Goal: Task Accomplishment & Management: Use online tool/utility

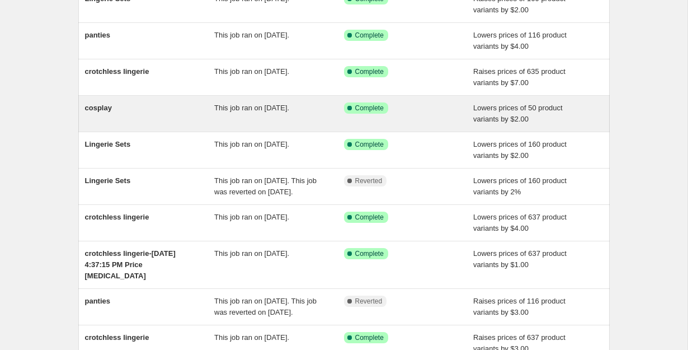
scroll to position [117, 0]
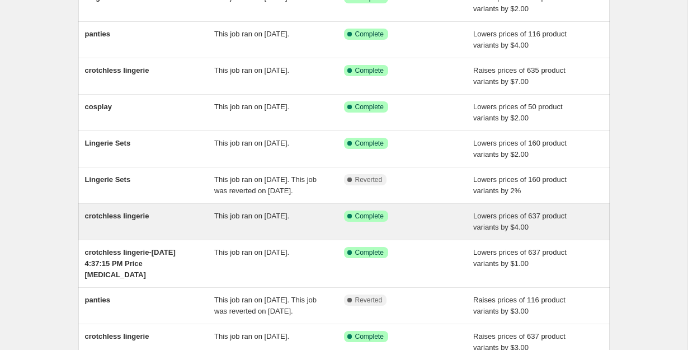
click at [119, 220] on span "crotchless lingerie" at bounding box center [117, 216] width 64 height 8
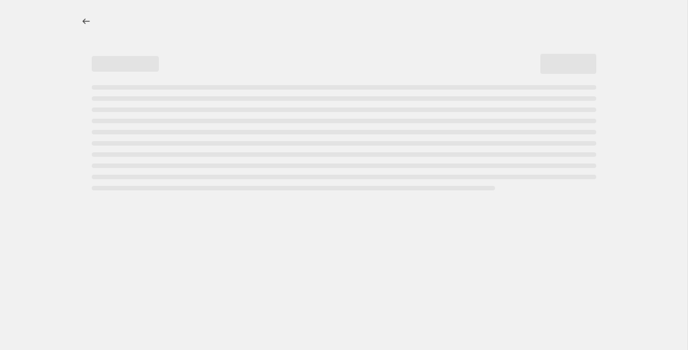
select select "by"
select select "remove"
select select "collection"
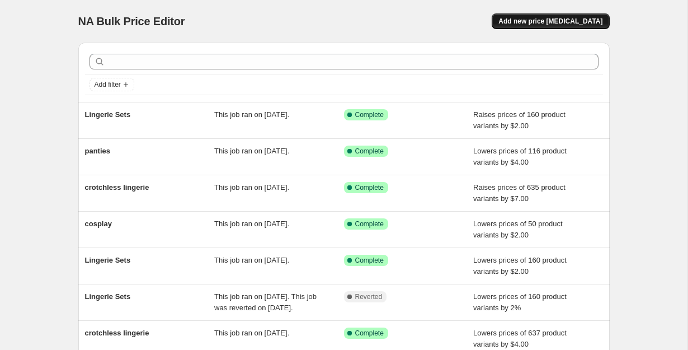
click at [552, 22] on span "Add new price change job" at bounding box center [551, 21] width 104 height 9
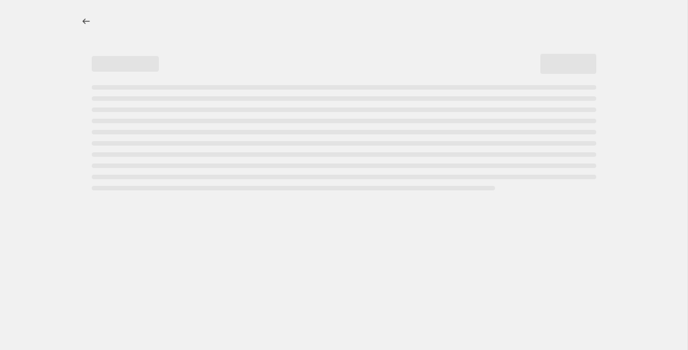
select select "percentage"
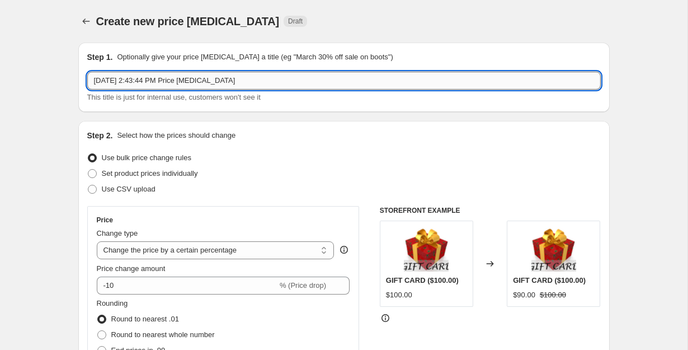
click at [172, 86] on input "Oct 10, 2025, 2:43:44 PM Price change job" at bounding box center [344, 81] width 514 height 18
type input "crotchless lingerie"
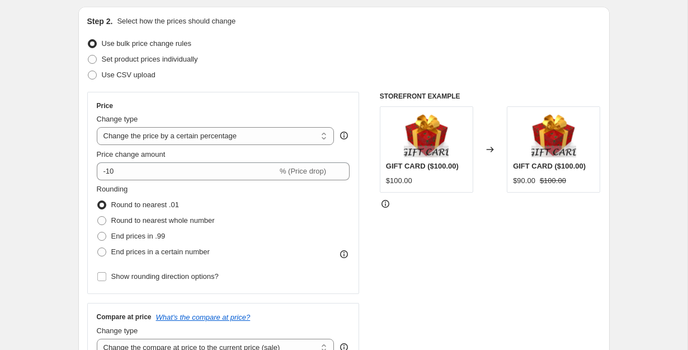
scroll to position [106, 0]
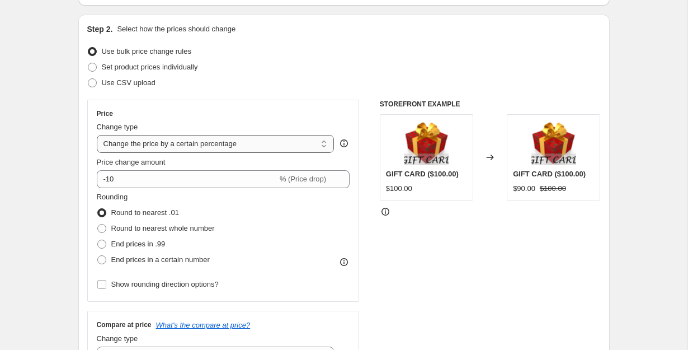
click at [259, 143] on select "Change the price to a certain amount Change the price by a certain amount Chang…" at bounding box center [216, 144] width 238 height 18
select select "by"
click at [97, 135] on select "Change the price to a certain amount Change the price by a certain amount Chang…" at bounding box center [216, 144] width 238 height 18
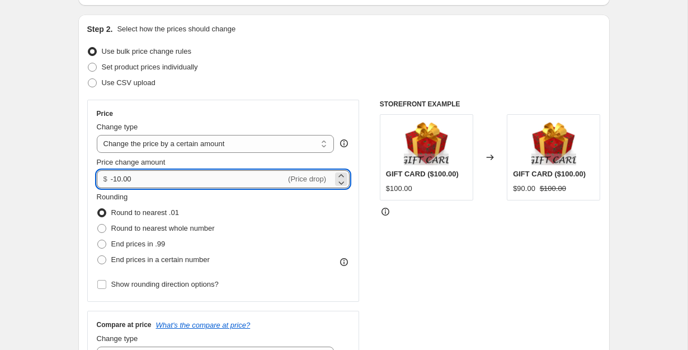
click at [167, 182] on input "-10.00" at bounding box center [198, 179] width 175 height 18
type input "-1"
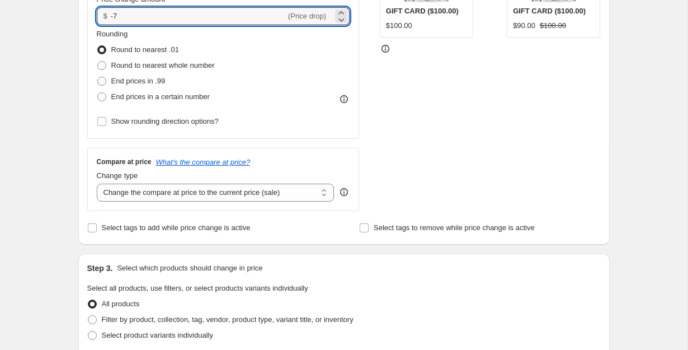
scroll to position [296, 0]
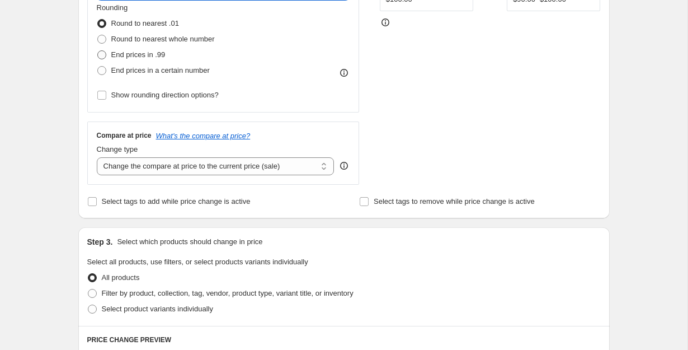
type input "-7.00"
click at [152, 55] on span "End prices in .99" at bounding box center [138, 54] width 54 height 8
click at [98, 51] on input "End prices in .99" at bounding box center [97, 50] width 1 height 1
radio input "true"
click at [283, 162] on select "Change the compare at price to the current price (sale) Change the compare at p…" at bounding box center [216, 166] width 238 height 18
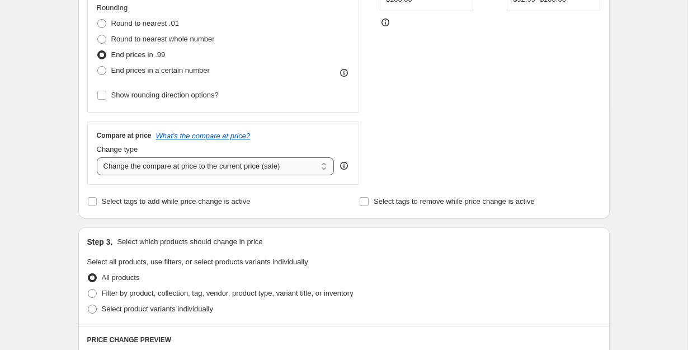
select select "remove"
click at [97, 157] on select "Change the compare at price to the current price (sale) Change the compare at p…" at bounding box center [216, 166] width 238 height 18
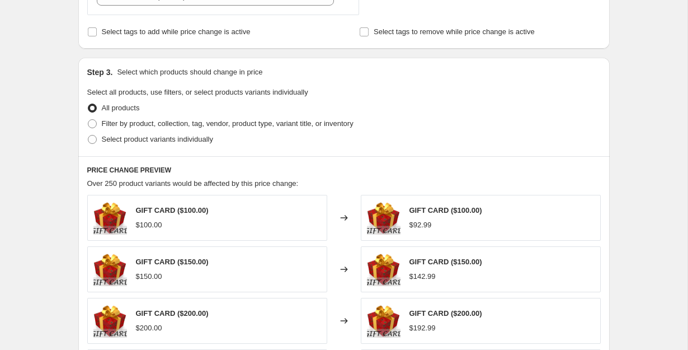
scroll to position [471, 0]
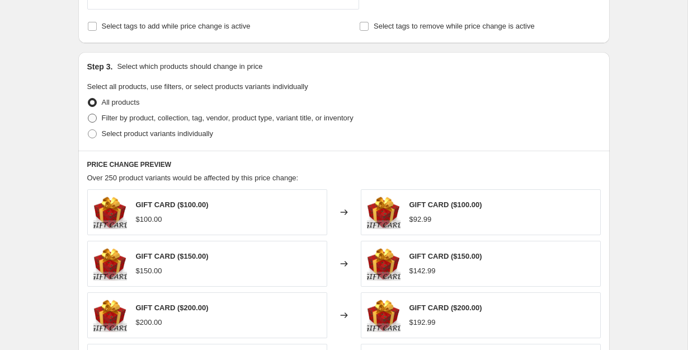
click at [158, 115] on span "Filter by product, collection, tag, vendor, product type, variant title, or inv…" at bounding box center [228, 118] width 252 height 8
click at [88, 114] on input "Filter by product, collection, tag, vendor, product type, variant title, or inv…" at bounding box center [88, 114] width 1 height 1
radio input "true"
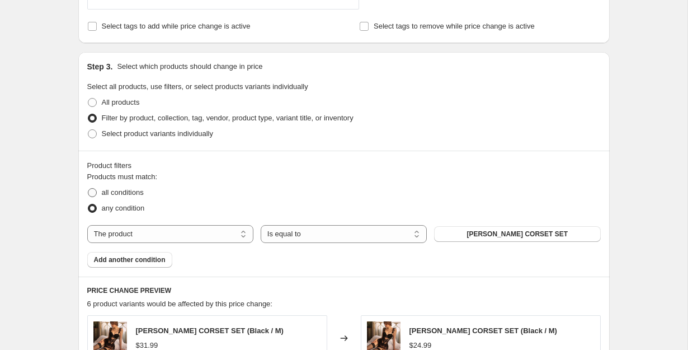
click at [117, 195] on span "all conditions" at bounding box center [123, 192] width 42 height 8
click at [88, 189] on input "all conditions" at bounding box center [88, 188] width 1 height 1
radio input "true"
click at [230, 238] on select "The product The product's collection The product's tag The product's vendor The…" at bounding box center [170, 234] width 166 height 18
select select "collection"
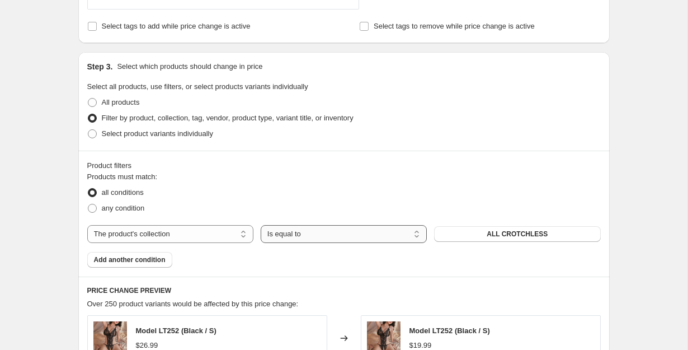
click at [313, 235] on select "Is equal to Is not equal to" at bounding box center [344, 234] width 166 height 18
click at [515, 233] on span "ALL CROTCHLESS" at bounding box center [517, 233] width 61 height 9
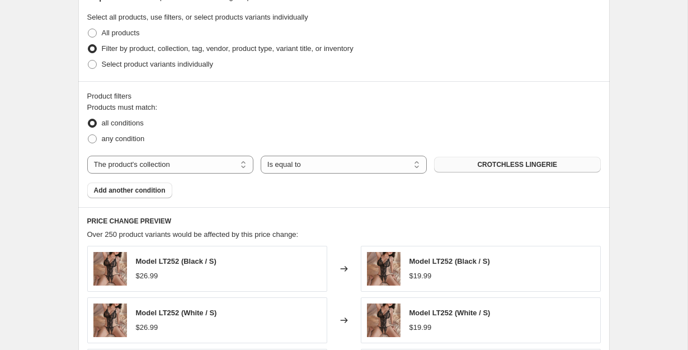
scroll to position [543, 0]
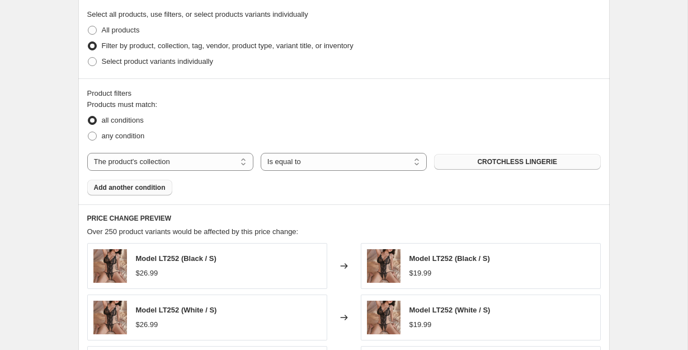
click at [155, 189] on span "Add another condition" at bounding box center [130, 187] width 72 height 9
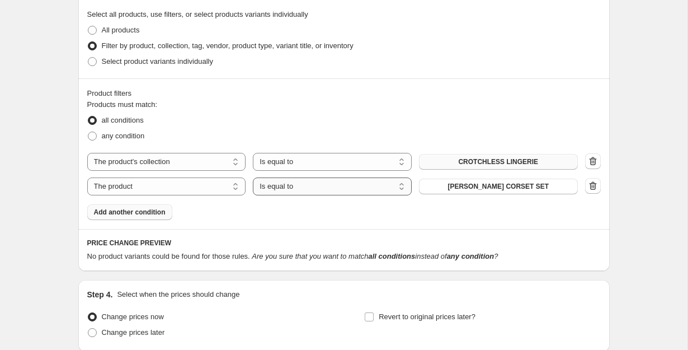
click at [310, 189] on select "Is equal to Is not equal to" at bounding box center [332, 186] width 159 height 18
select select "not_equal"
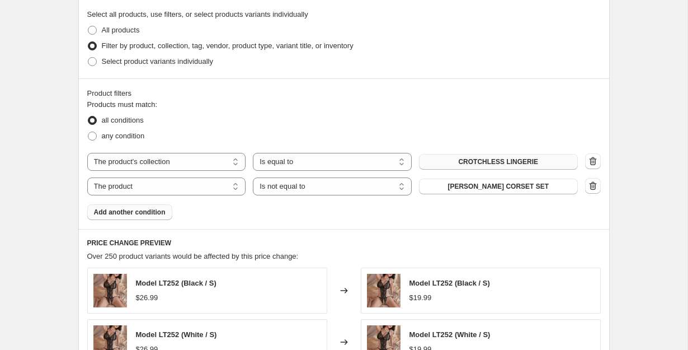
click at [472, 187] on span "ADELE LACE CORSET SET" at bounding box center [498, 186] width 101 height 9
click at [149, 214] on span "Add another condition" at bounding box center [130, 212] width 72 height 9
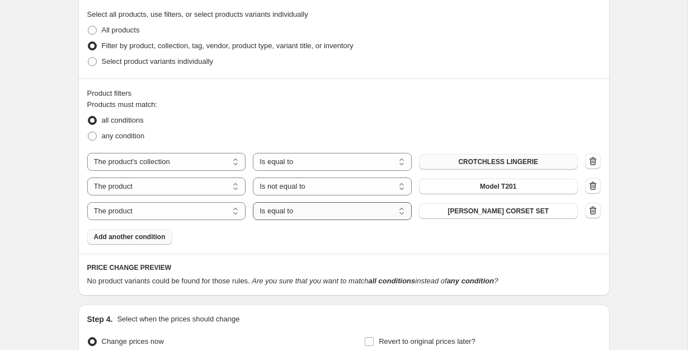
click at [321, 214] on select "Is equal to Is not equal to" at bounding box center [332, 211] width 159 height 18
select select "not_equal"
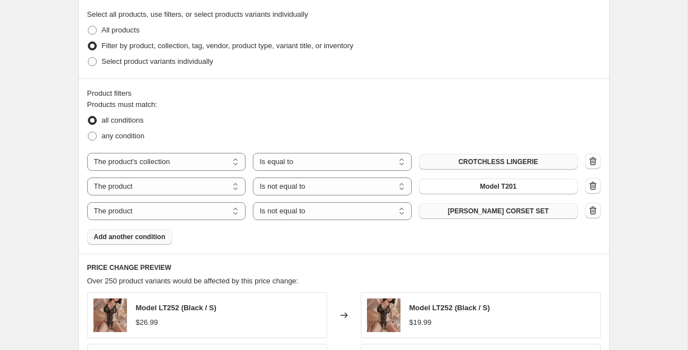
click at [497, 210] on span "ADELE LACE CORSET SET" at bounding box center [498, 211] width 101 height 9
click at [137, 238] on span "Add another condition" at bounding box center [130, 236] width 72 height 9
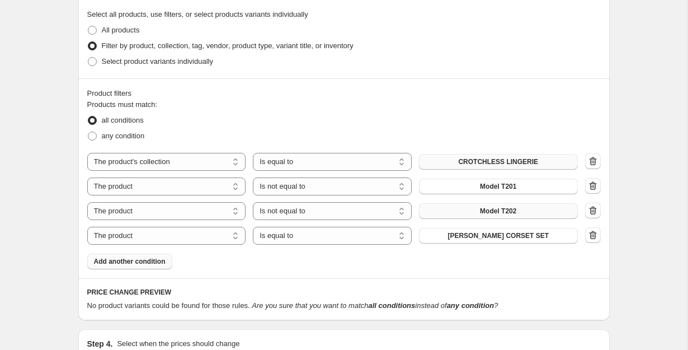
click at [309, 226] on div "The product The product's collection The product's tag The product's vendor The…" at bounding box center [344, 199] width 514 height 92
click at [311, 232] on select "Is equal to Is not equal to" at bounding box center [332, 236] width 159 height 18
select select "not_equal"
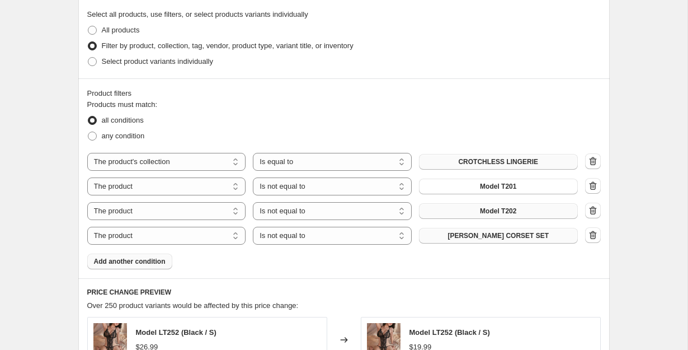
click at [469, 236] on span "ADELE LACE CORSET SET" at bounding box center [498, 235] width 101 height 9
click at [143, 264] on span "Add another condition" at bounding box center [130, 261] width 72 height 9
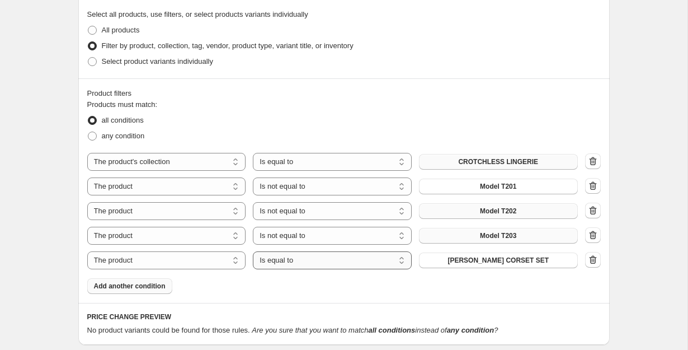
click at [291, 255] on select "Is equal to Is not equal to" at bounding box center [332, 260] width 159 height 18
select select "not_equal"
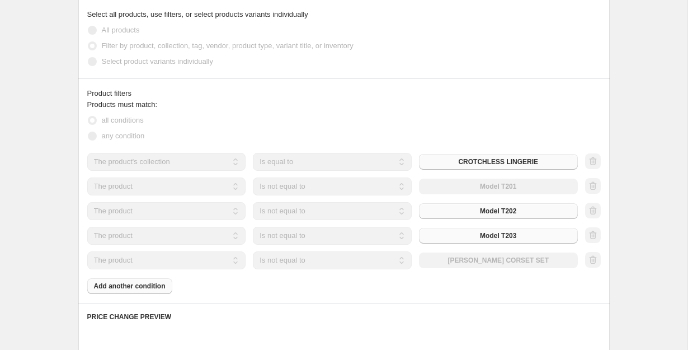
click at [486, 261] on div "The product The product's collection The product's tag The product's vendor The…" at bounding box center [332, 260] width 491 height 18
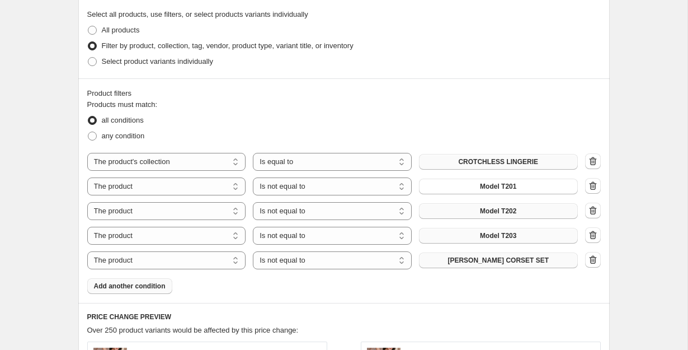
click at [483, 263] on span "ADELE LACE CORSET SET" at bounding box center [498, 260] width 101 height 9
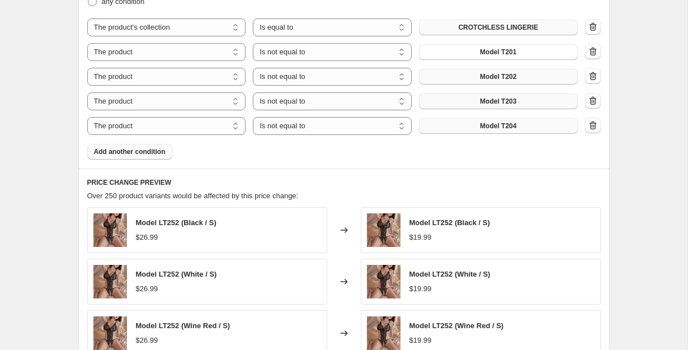
scroll to position [674, 0]
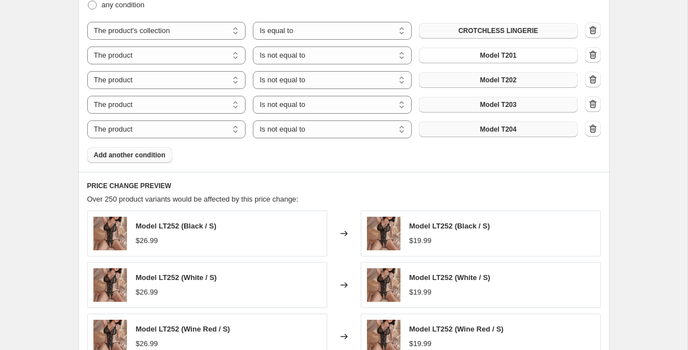
click at [154, 156] on span "Add another condition" at bounding box center [130, 155] width 72 height 9
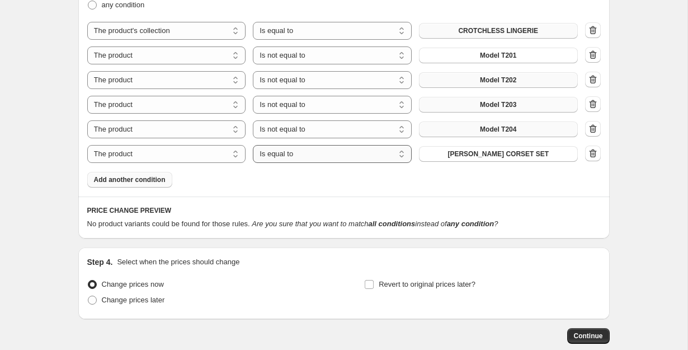
click at [266, 151] on select "Is equal to Is not equal to" at bounding box center [332, 154] width 159 height 18
select select "not_equal"
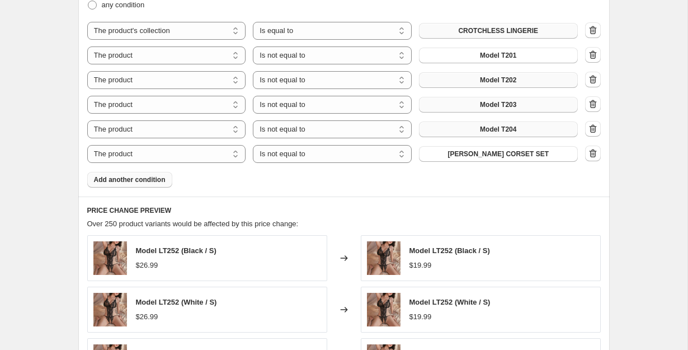
click at [499, 156] on span "ADELE LACE CORSET SET" at bounding box center [498, 153] width 101 height 9
click at [148, 182] on span "Add another condition" at bounding box center [130, 179] width 72 height 9
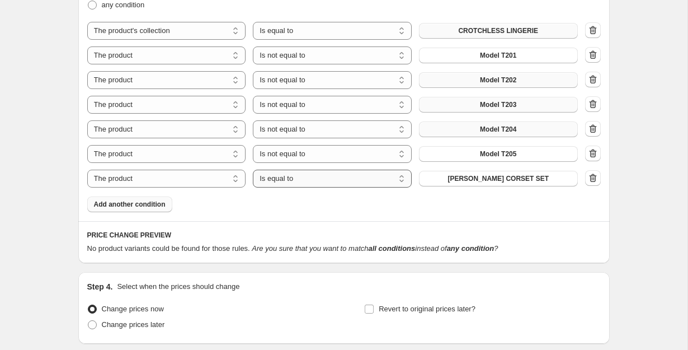
click at [282, 180] on select "Is equal to Is not equal to" at bounding box center [332, 179] width 159 height 18
select select "not_equal"
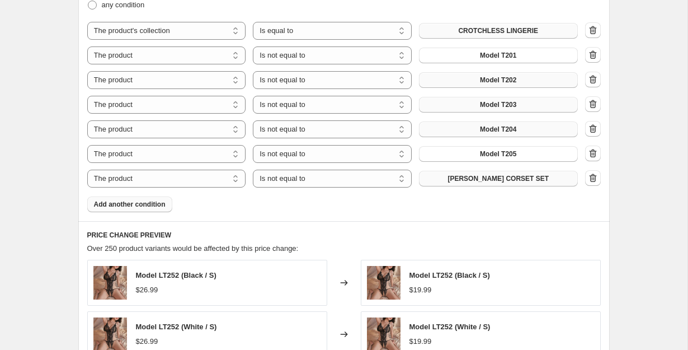
click at [466, 177] on span "ADELE LACE CORSET SET" at bounding box center [498, 178] width 101 height 9
click at [157, 203] on span "Add another condition" at bounding box center [130, 204] width 72 height 9
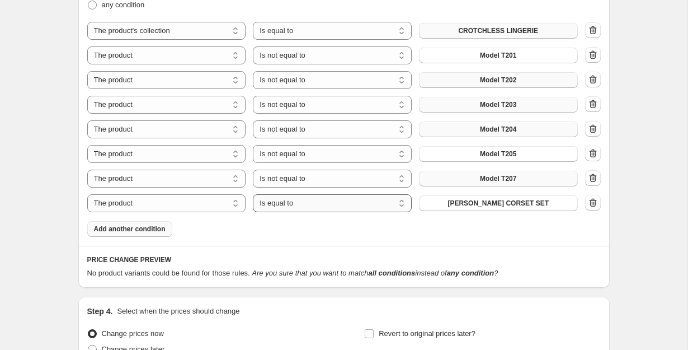
click at [322, 200] on select "Is equal to Is not equal to" at bounding box center [332, 203] width 159 height 18
select select "not_equal"
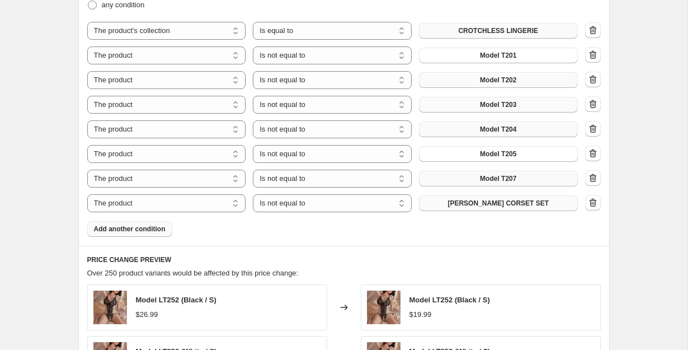
click at [475, 205] on span "ADELE LACE CORSET SET" at bounding box center [498, 203] width 101 height 9
click at [133, 232] on span "Add another condition" at bounding box center [130, 228] width 72 height 9
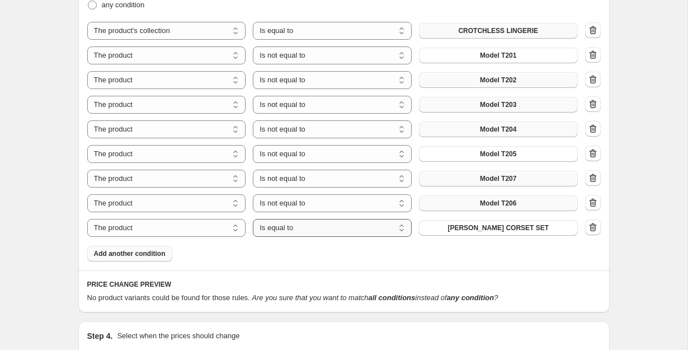
click at [260, 227] on select "Is equal to Is not equal to" at bounding box center [332, 228] width 159 height 18
select select "not_equal"
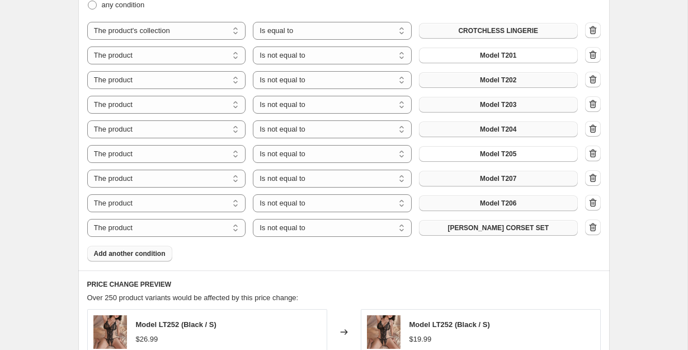
click at [479, 228] on span "ADELE LACE CORSET SET" at bounding box center [498, 227] width 101 height 9
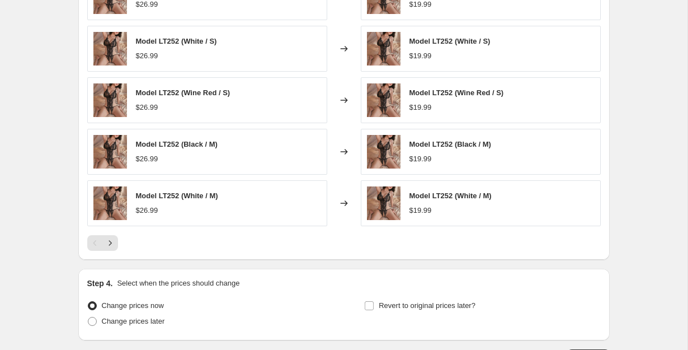
scroll to position [1092, 0]
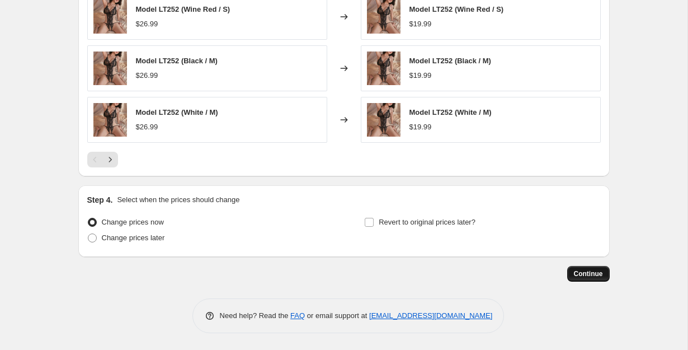
click at [575, 270] on span "Continue" at bounding box center [588, 273] width 29 height 9
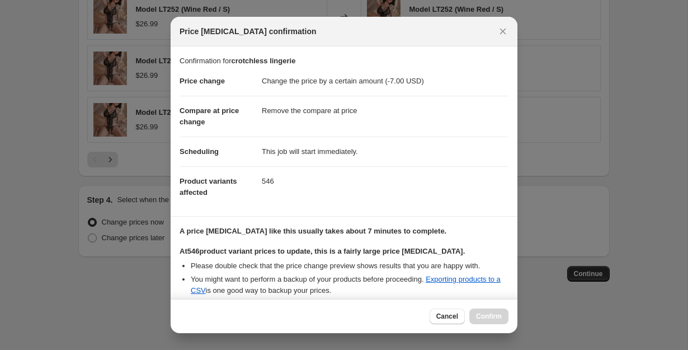
scroll to position [114, 0]
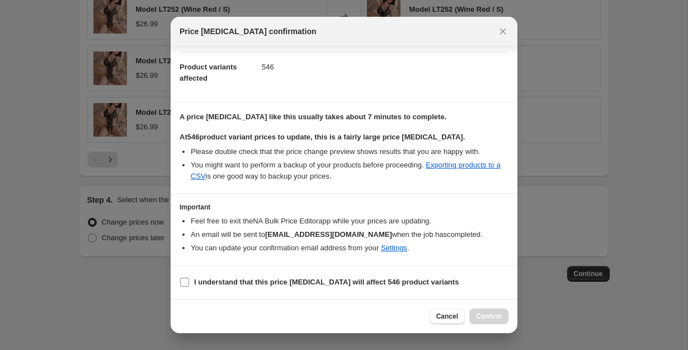
click at [306, 284] on b "I understand that this price change job will affect 546 product variants" at bounding box center [326, 282] width 265 height 8
click at [189, 284] on input "I understand that this price change job will affect 546 product variants" at bounding box center [184, 282] width 9 height 9
checkbox input "true"
click at [494, 318] on span "Confirm" at bounding box center [489, 316] width 26 height 9
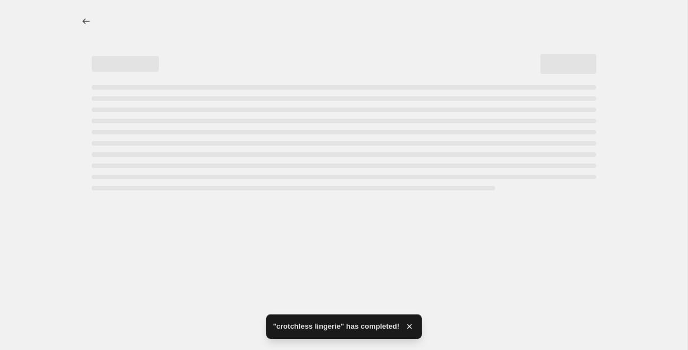
select select "by"
select select "remove"
select select "collection"
select select "not_equal"
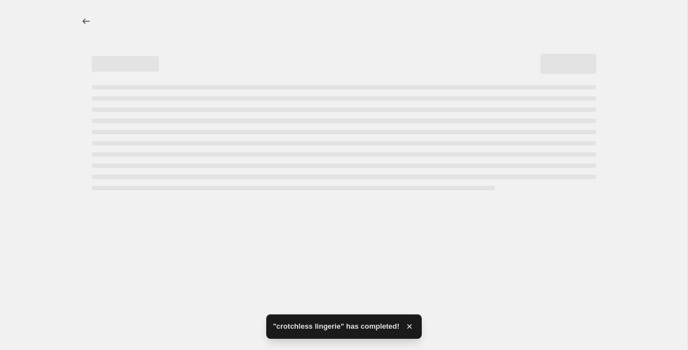
select select "not_equal"
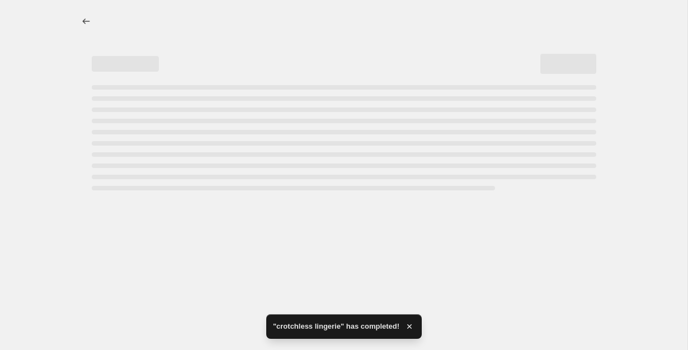
select select "not_equal"
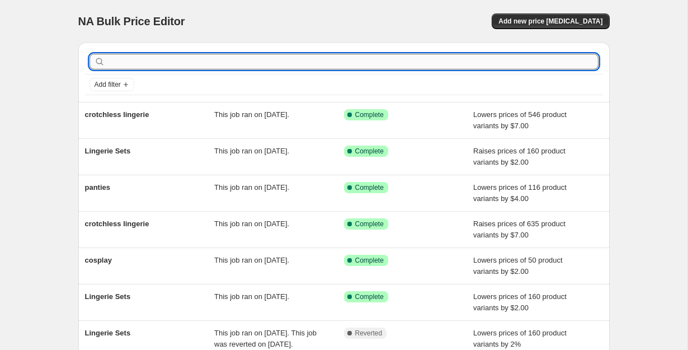
click at [178, 55] on input "text" at bounding box center [352, 62] width 491 height 16
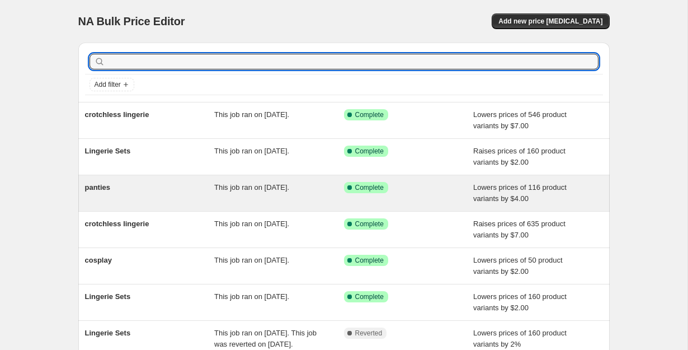
click at [270, 191] on span "This job ran on [DATE]." at bounding box center [251, 187] width 75 height 8
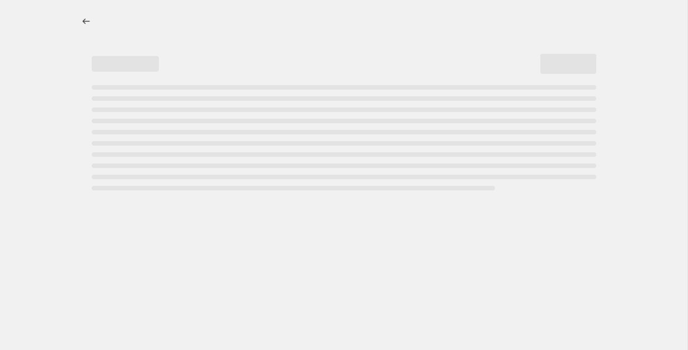
select select "by"
select select "remove"
select select "collection"
select select "not_equal"
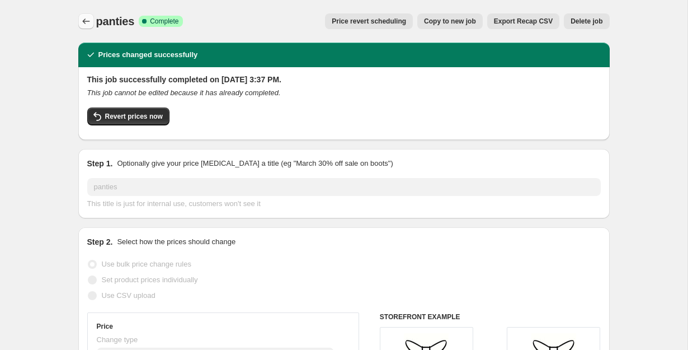
click at [91, 25] on icon "Price change jobs" at bounding box center [86, 21] width 11 height 11
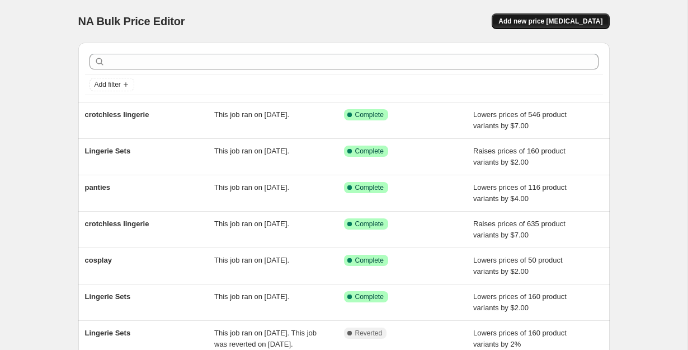
click at [555, 19] on span "Add new price [MEDICAL_DATA]" at bounding box center [551, 21] width 104 height 9
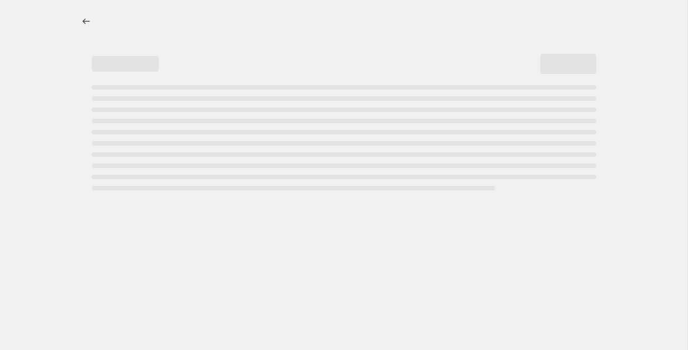
select select "percentage"
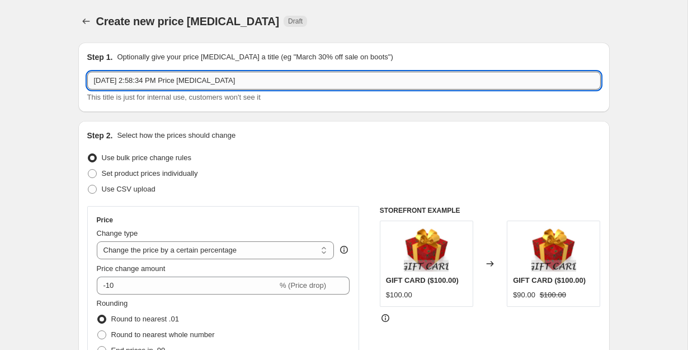
click at [266, 77] on input "Oct 10, 2025, 2:58:34 PM Price change job" at bounding box center [344, 81] width 514 height 18
type input "panties"
click at [266, 248] on select "Change the price to a certain amount Change the price by a certain amount Chang…" at bounding box center [216, 250] width 238 height 18
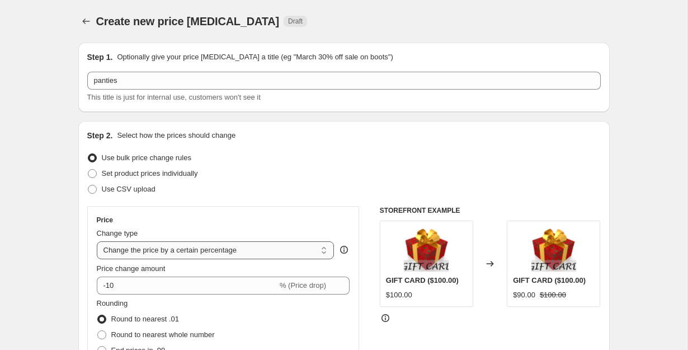
select select "by"
click at [97, 241] on select "Change the price to a certain amount Change the price by a certain amount Chang…" at bounding box center [216, 250] width 238 height 18
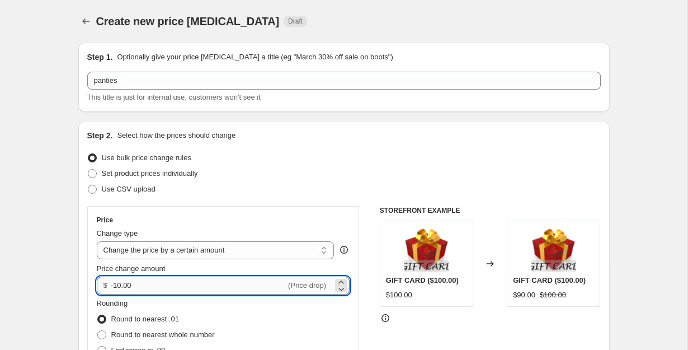
click at [198, 283] on input "-10.00" at bounding box center [198, 286] width 175 height 18
type input "-1"
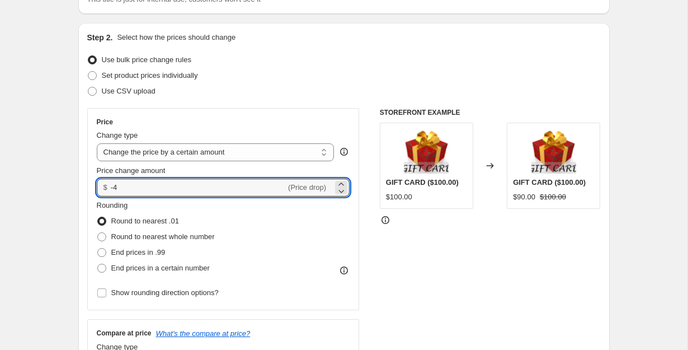
scroll to position [123, 0]
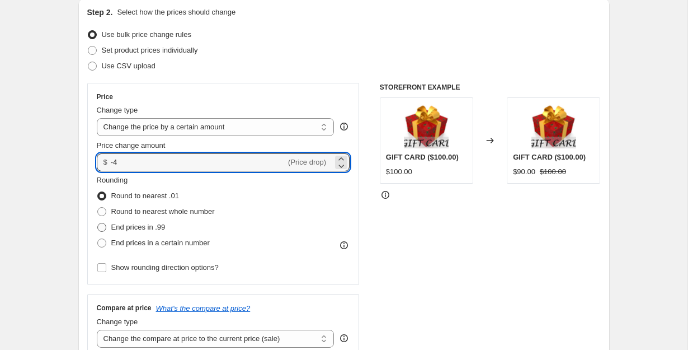
type input "-4.00"
click at [134, 228] on span "End prices in .99" at bounding box center [138, 227] width 54 height 8
click at [98, 223] on input "End prices in .99" at bounding box center [97, 223] width 1 height 1
radio input "true"
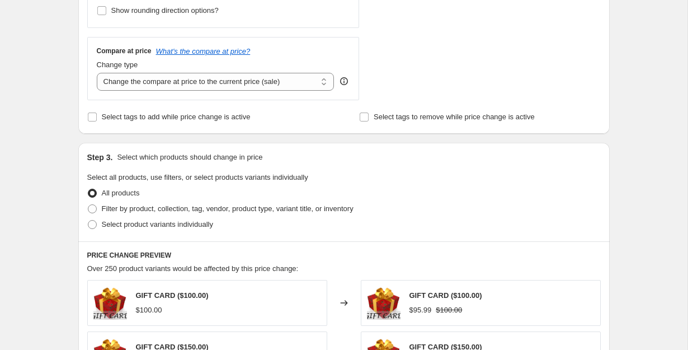
scroll to position [400, 0]
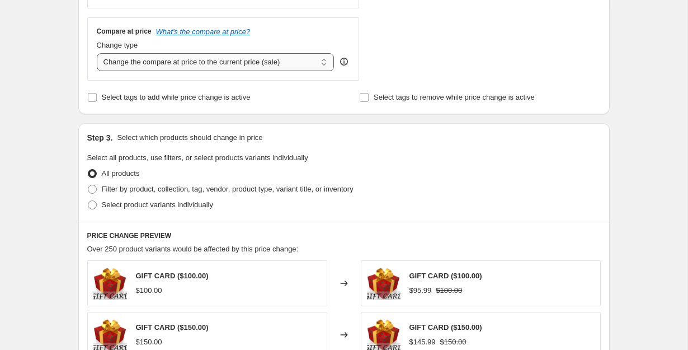
click at [286, 54] on select "Change the compare at price to the current price (sale) Change the compare at p…" at bounding box center [216, 62] width 238 height 18
click at [97, 53] on select "Change the compare at price to the current price (sale) Change the compare at p…" at bounding box center [216, 62] width 238 height 18
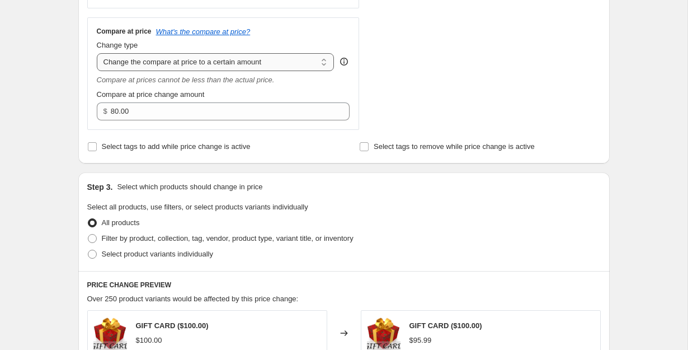
click at [264, 69] on select "Change the compare at price to the current price (sale) Change the compare at p…" at bounding box center [216, 62] width 238 height 18
select select "remove"
click at [97, 53] on select "Change the compare at price to the current price (sale) Change the compare at p…" at bounding box center [216, 62] width 238 height 18
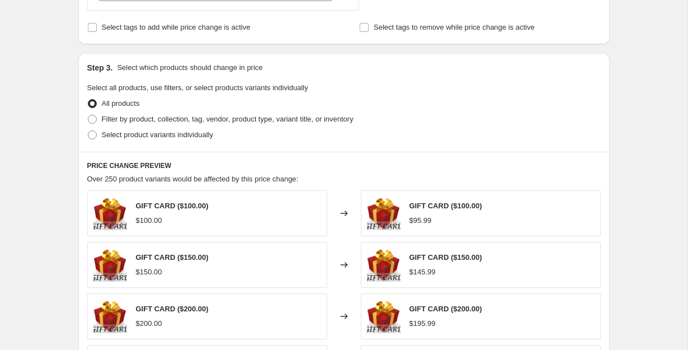
scroll to position [491, 0]
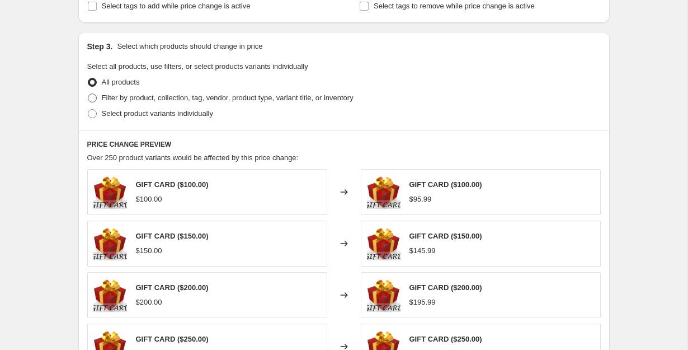
click at [91, 97] on span at bounding box center [92, 97] width 9 height 9
click at [88, 94] on input "Filter by product, collection, tag, vendor, product type, variant title, or inv…" at bounding box center [88, 93] width 1 height 1
radio input "true"
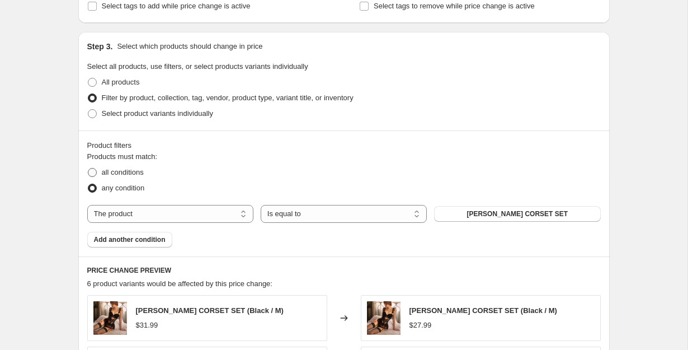
click at [92, 173] on span at bounding box center [92, 172] width 9 height 9
click at [88, 168] on input "all conditions" at bounding box center [88, 168] width 1 height 1
radio input "true"
click at [215, 212] on select "The product The product's collection The product's tag The product's vendor The…" at bounding box center [170, 214] width 166 height 18
select select "collection"
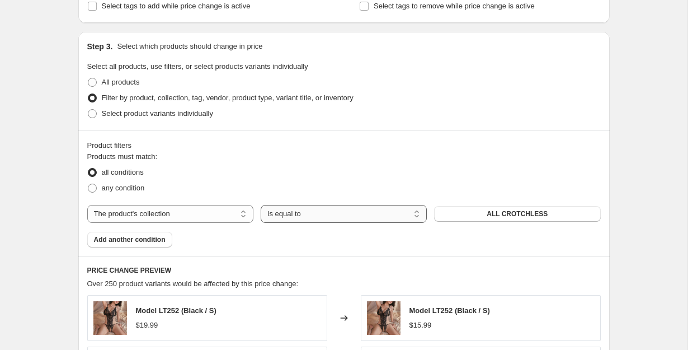
click at [332, 212] on select "Is equal to Is not equal to" at bounding box center [344, 214] width 166 height 18
click at [261, 205] on select "Is equal to Is not equal to" at bounding box center [344, 214] width 166 height 18
click at [510, 215] on span "ALL CROTCHLESS" at bounding box center [517, 213] width 61 height 9
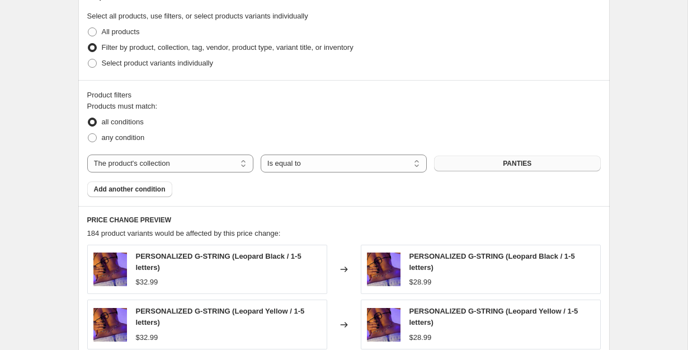
scroll to position [542, 0]
click at [139, 191] on span "Add another condition" at bounding box center [130, 188] width 72 height 9
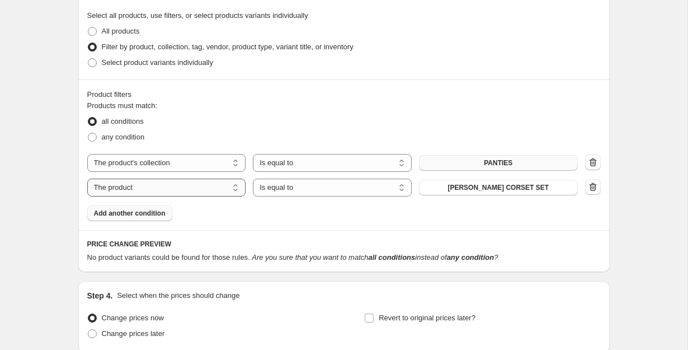
click at [158, 187] on select "The product The product's collection The product's tag The product's vendor The…" at bounding box center [166, 188] width 159 height 18
click at [302, 187] on select "Is equal to Is not equal to" at bounding box center [332, 188] width 159 height 18
select select "not_equal"
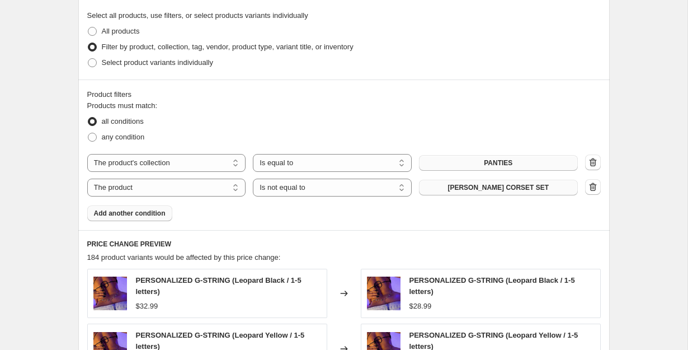
click at [485, 187] on span "ADELE LACE CORSET SET" at bounding box center [498, 187] width 101 height 9
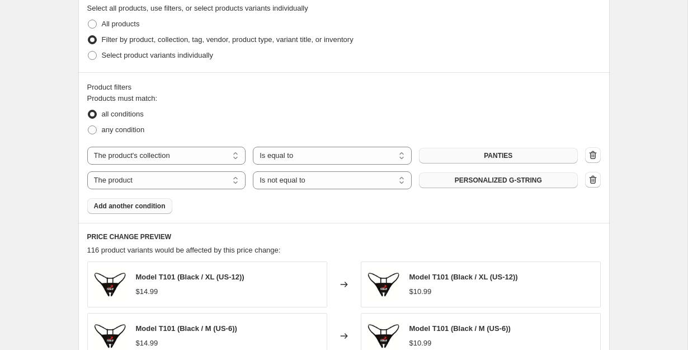
scroll to position [540, 0]
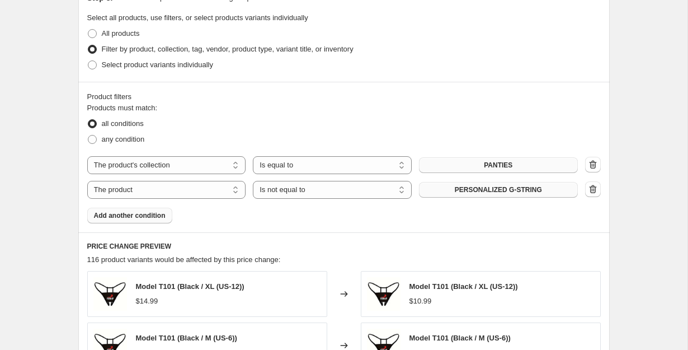
click at [133, 215] on span "Add another condition" at bounding box center [130, 215] width 72 height 9
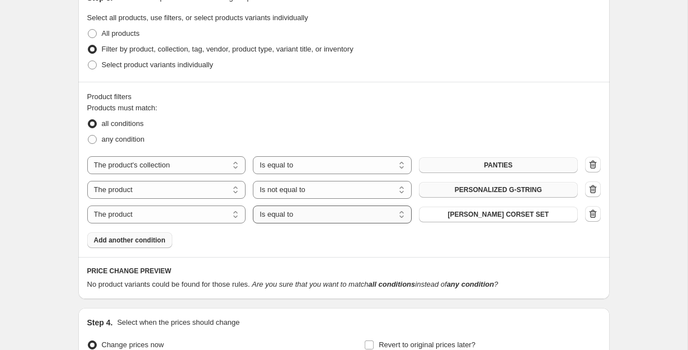
click at [300, 214] on select "Is equal to Is not equal to" at bounding box center [332, 214] width 159 height 18
select select "not_equal"
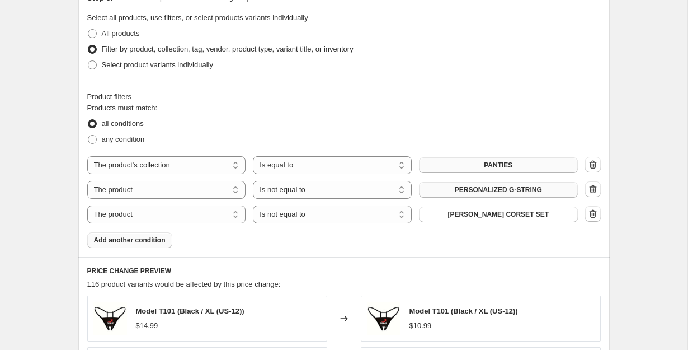
click at [470, 212] on span "ADELE LACE CORSET SET" at bounding box center [498, 214] width 101 height 9
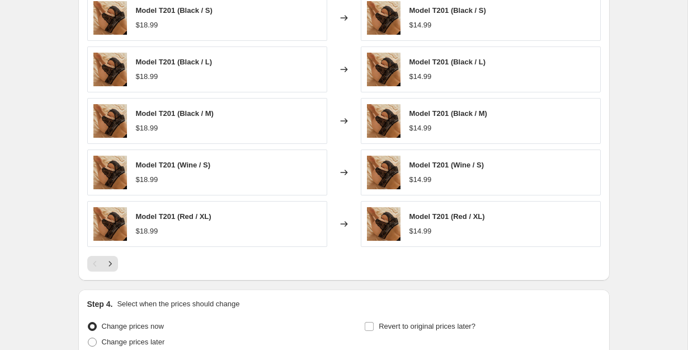
scroll to position [944, 0]
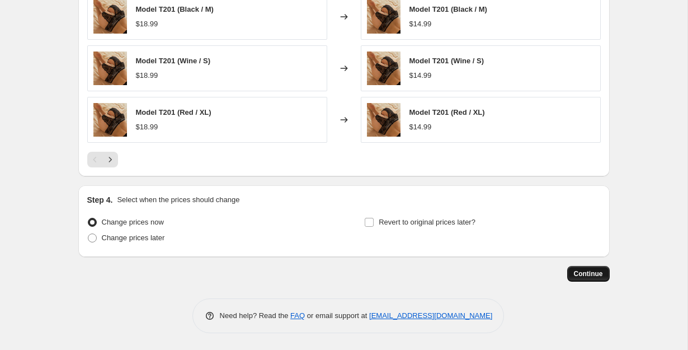
click at [585, 272] on span "Continue" at bounding box center [588, 273] width 29 height 9
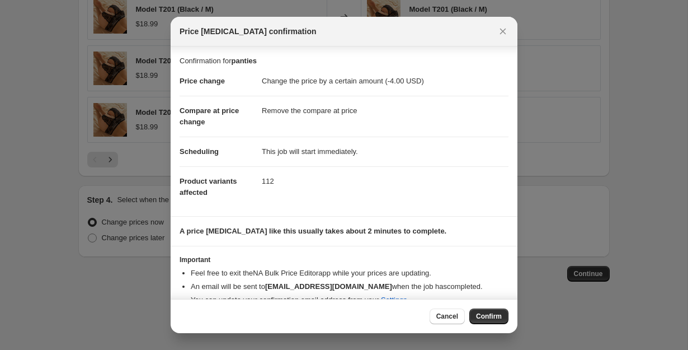
scroll to position [18, 0]
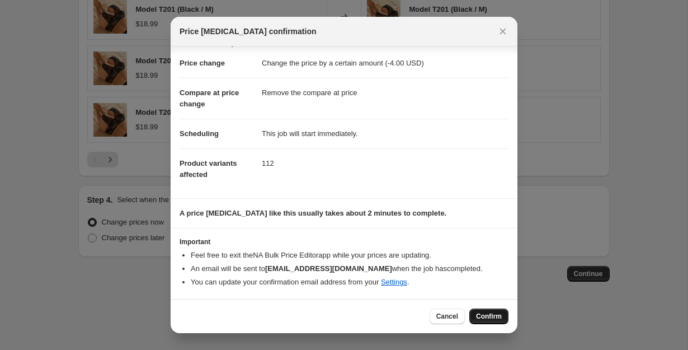
click at [488, 321] on button "Confirm" at bounding box center [489, 316] width 39 height 16
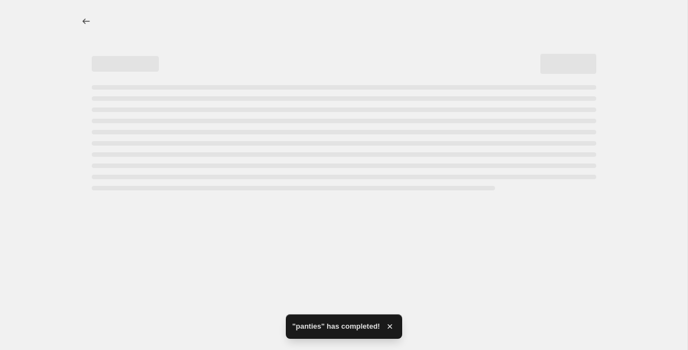
select select "by"
select select "remove"
select select "collection"
select select "not_equal"
